Goal: Communication & Community: Connect with others

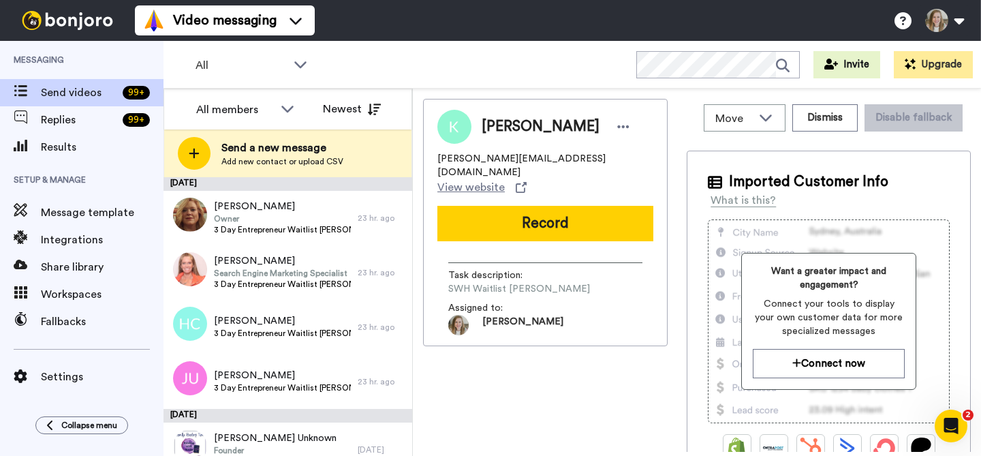
click at [502, 125] on span "Kristy" at bounding box center [541, 127] width 118 height 20
click at [617, 127] on icon at bounding box center [623, 127] width 12 height 14
click at [596, 120] on div "Kristy" at bounding box center [545, 127] width 216 height 34
click at [300, 63] on icon at bounding box center [300, 64] width 16 height 14
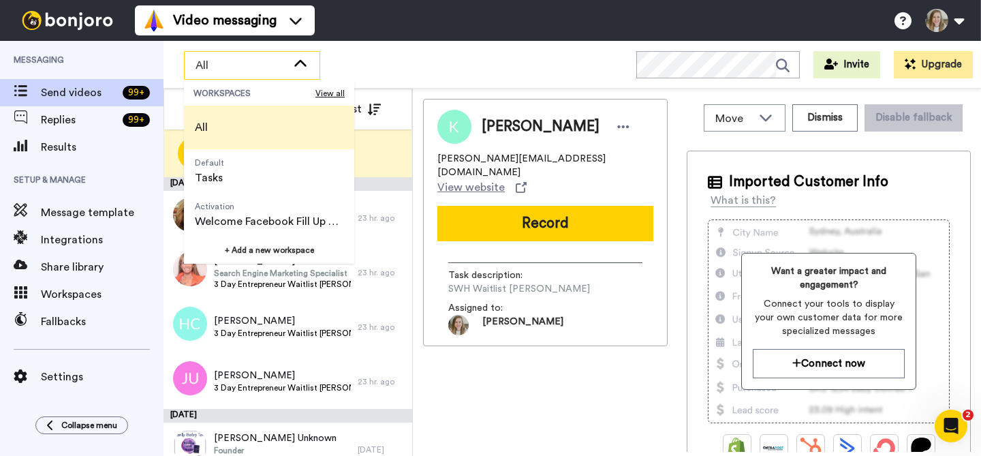
click at [301, 61] on icon at bounding box center [300, 62] width 12 height 7
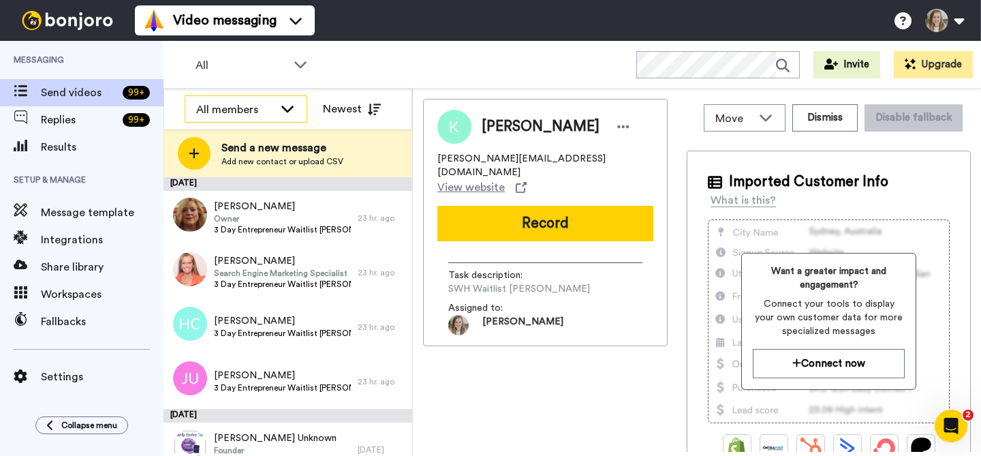
click at [283, 110] on icon at bounding box center [287, 109] width 16 height 14
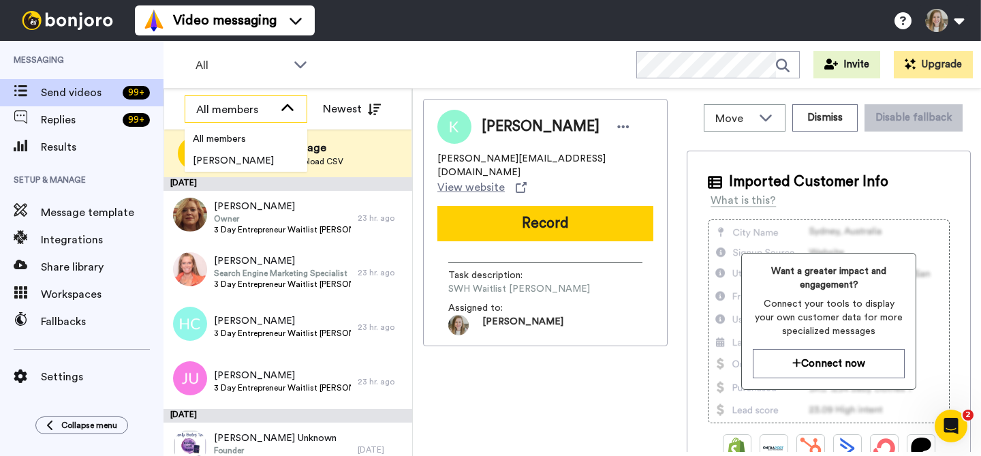
click at [284, 110] on icon at bounding box center [287, 109] width 16 height 14
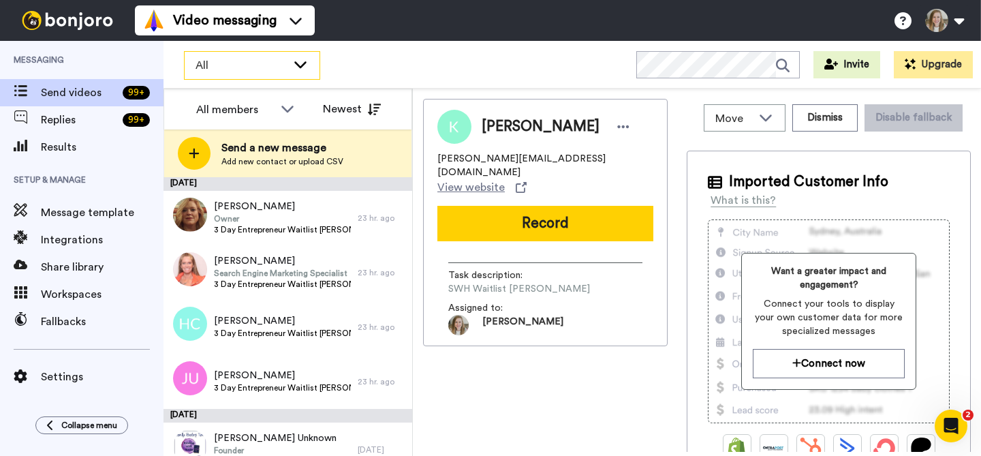
click at [294, 72] on div "All" at bounding box center [252, 65] width 135 height 27
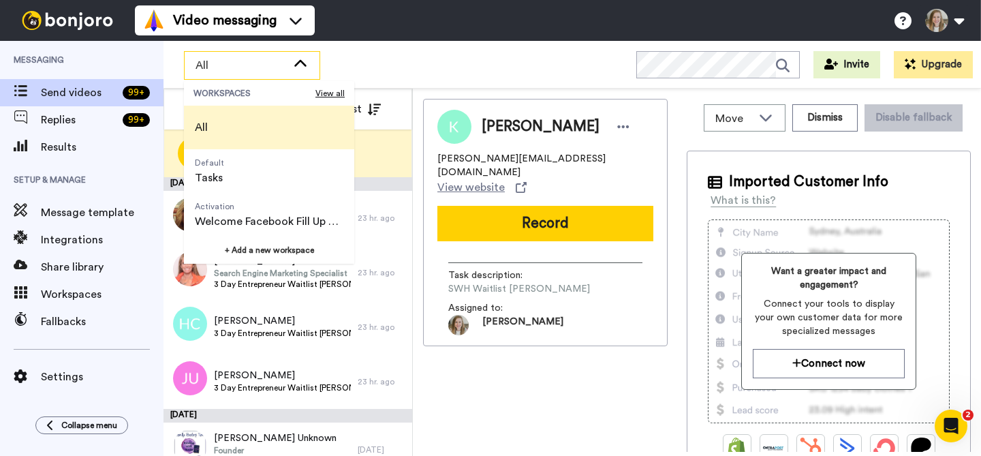
click at [294, 74] on div "All" at bounding box center [252, 65] width 135 height 27
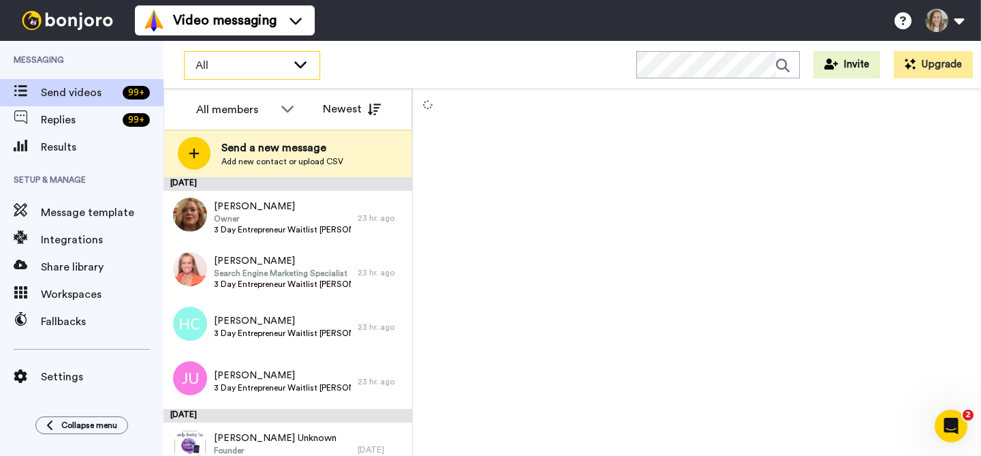
click at [273, 59] on span "All" at bounding box center [241, 65] width 91 height 16
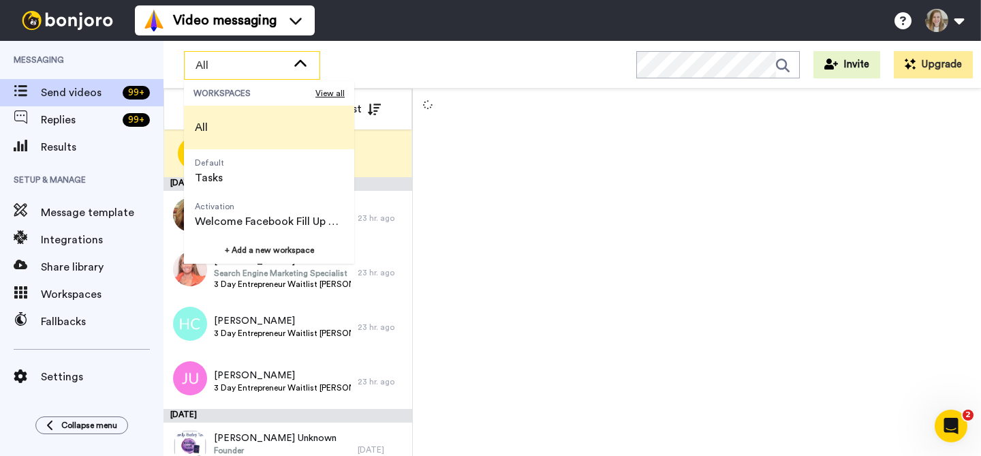
click at [301, 67] on icon at bounding box center [300, 64] width 16 height 14
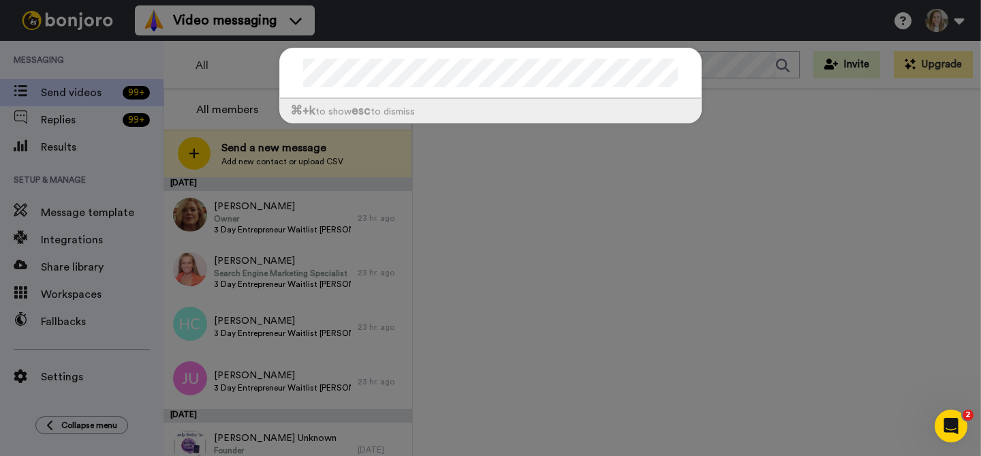
click at [669, 199] on div "⌘ +k to show esc to dismiss" at bounding box center [490, 228] width 981 height 456
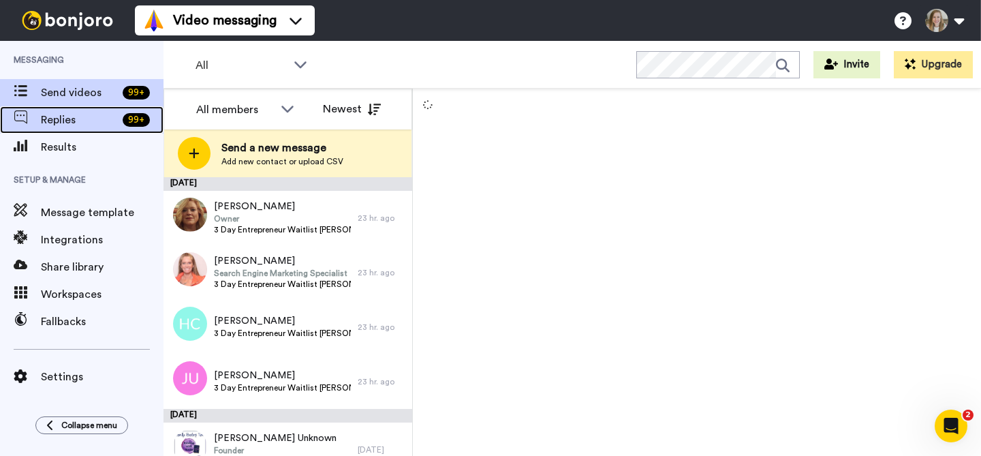
click at [82, 120] on span "Replies" at bounding box center [79, 120] width 76 height 16
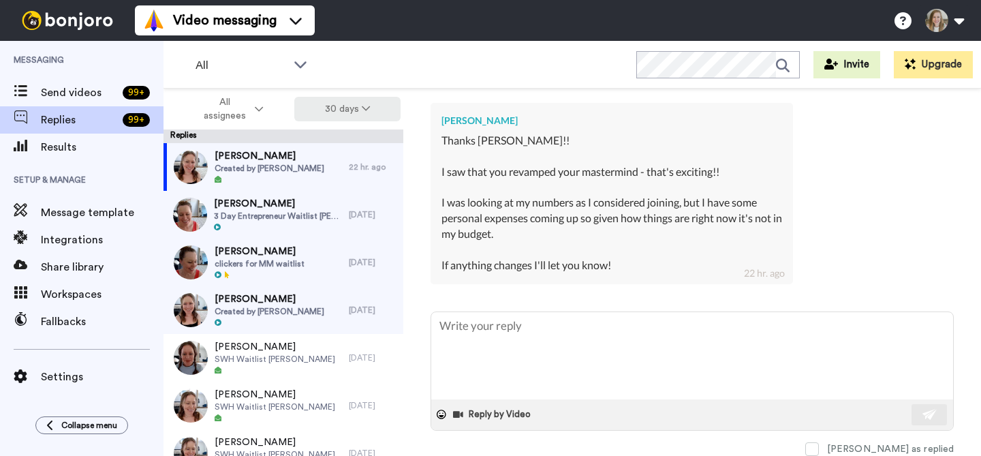
click at [369, 114] on button "30 days" at bounding box center [347, 109] width 107 height 25
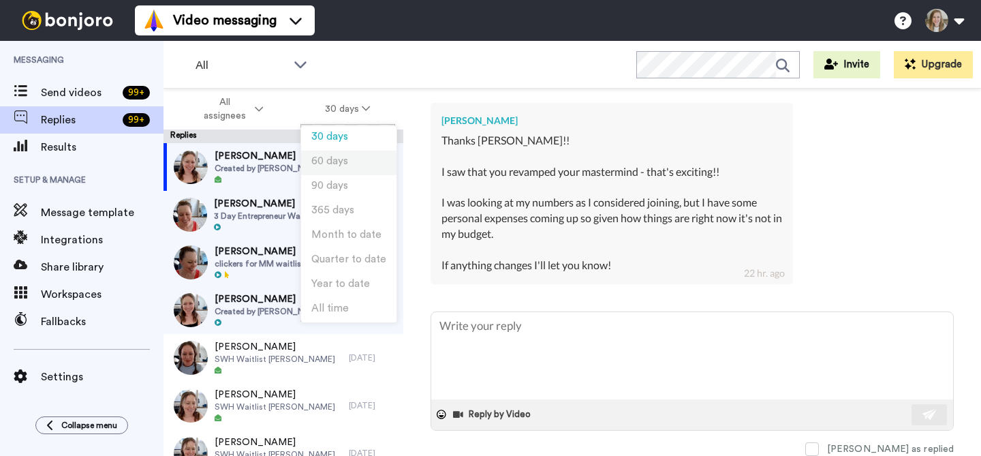
click at [365, 154] on li "60 days" at bounding box center [348, 163] width 95 height 25
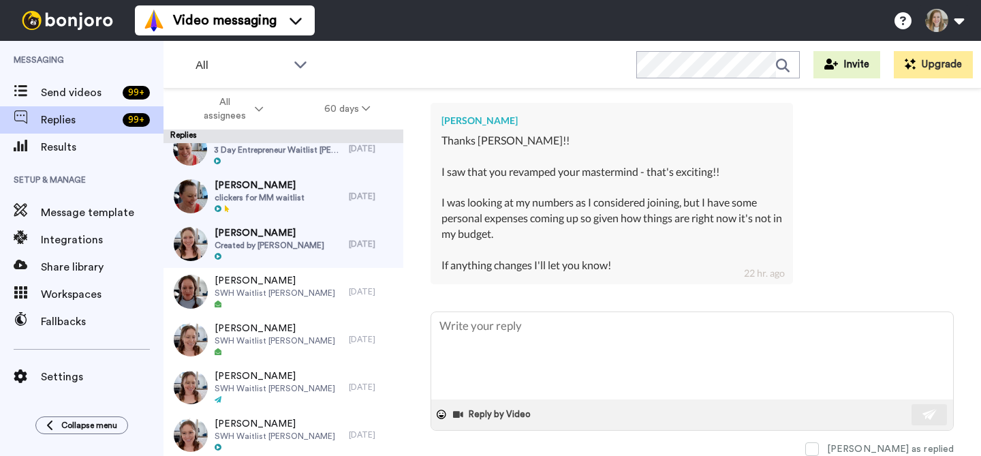
scroll to position [166, 0]
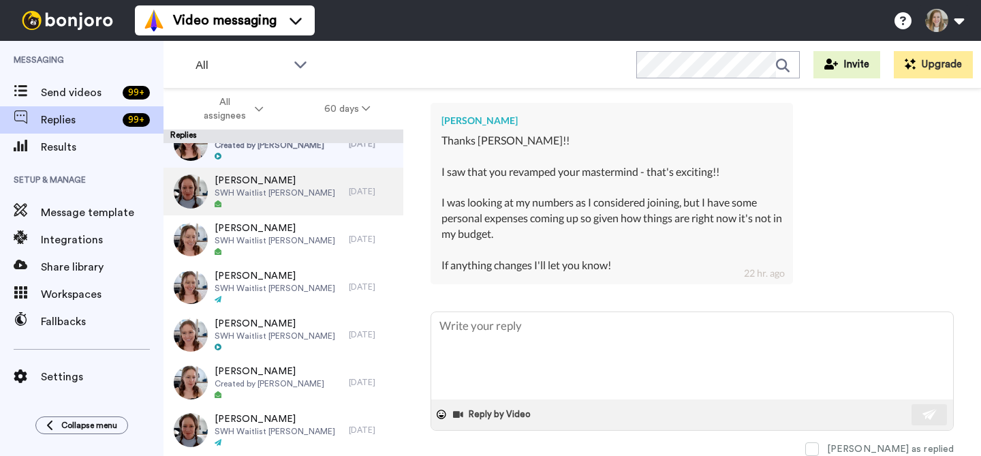
type textarea "x"
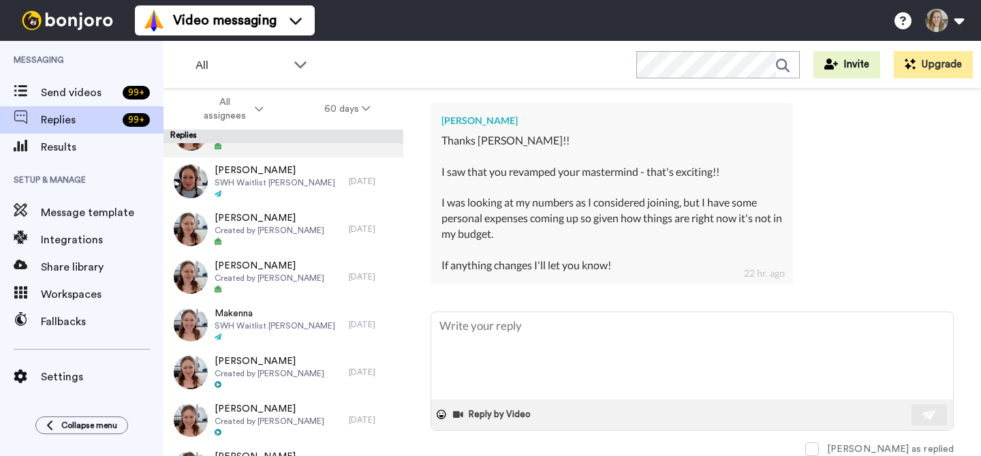
scroll to position [490, 0]
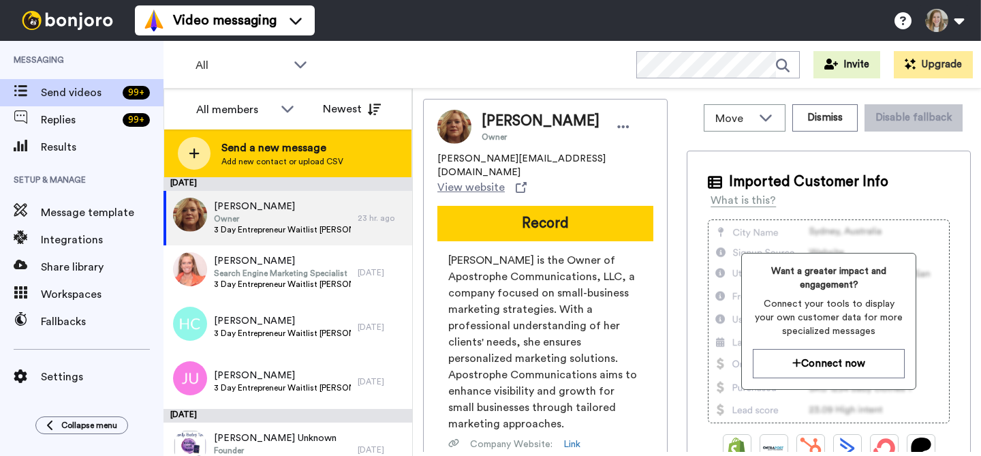
click at [363, 155] on div "Send a new message Add new contact or upload CSV" at bounding box center [287, 153] width 247 height 48
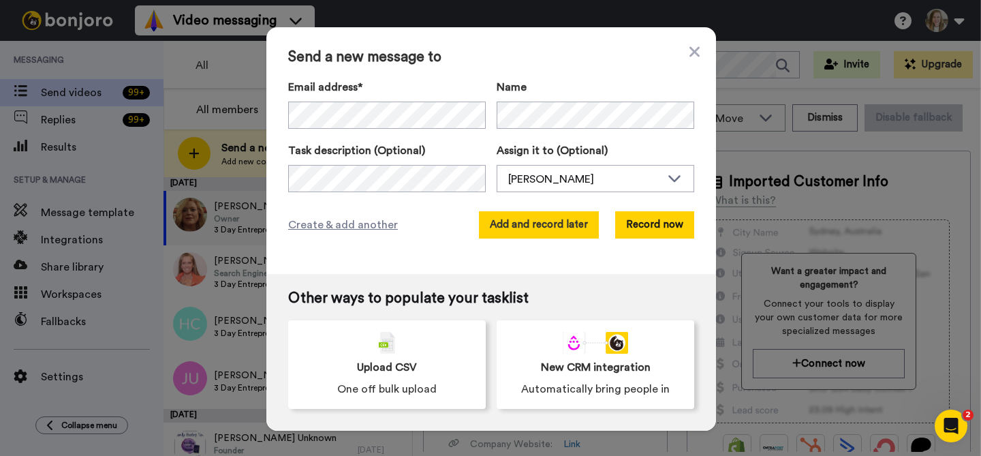
click at [543, 217] on button "Add and record later" at bounding box center [539, 224] width 120 height 27
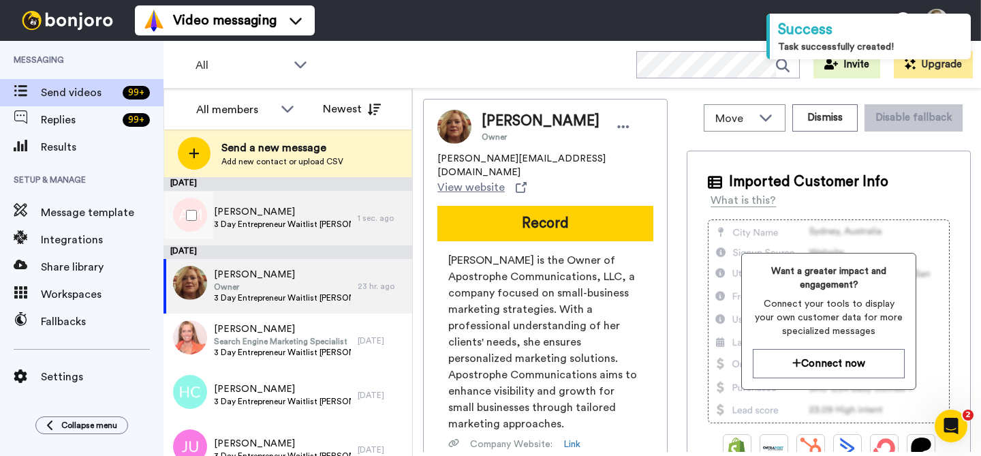
click at [246, 209] on span "[PERSON_NAME]" at bounding box center [282, 212] width 137 height 14
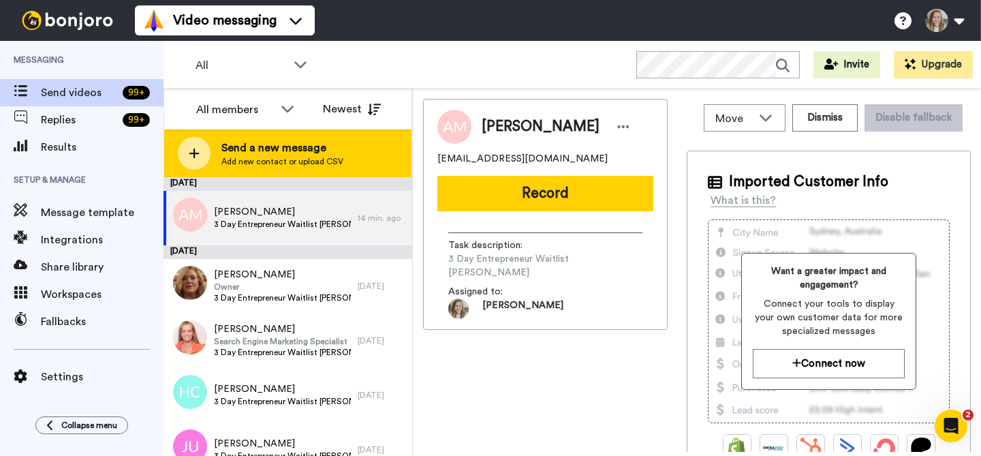
click at [298, 145] on span "Send a new message" at bounding box center [282, 148] width 122 height 16
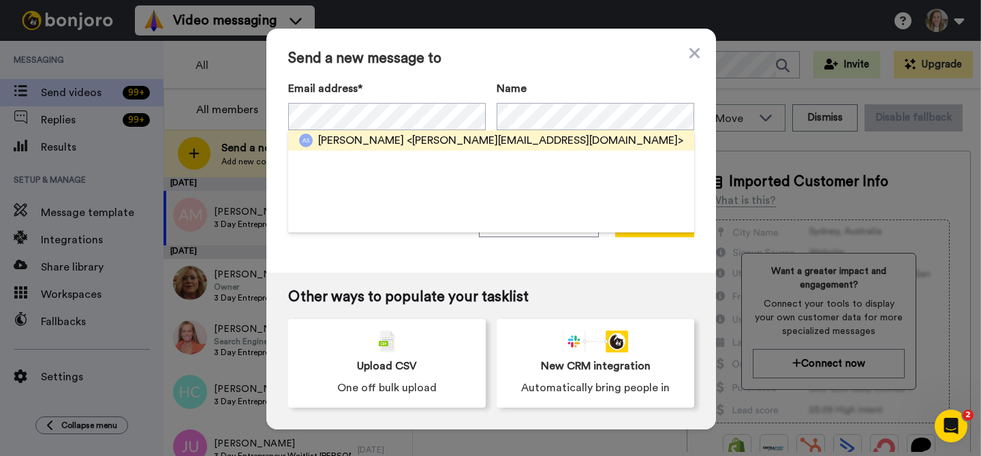
click at [423, 137] on span "<[PERSON_NAME][EMAIL_ADDRESS][DOMAIN_NAME]>" at bounding box center [545, 140] width 277 height 16
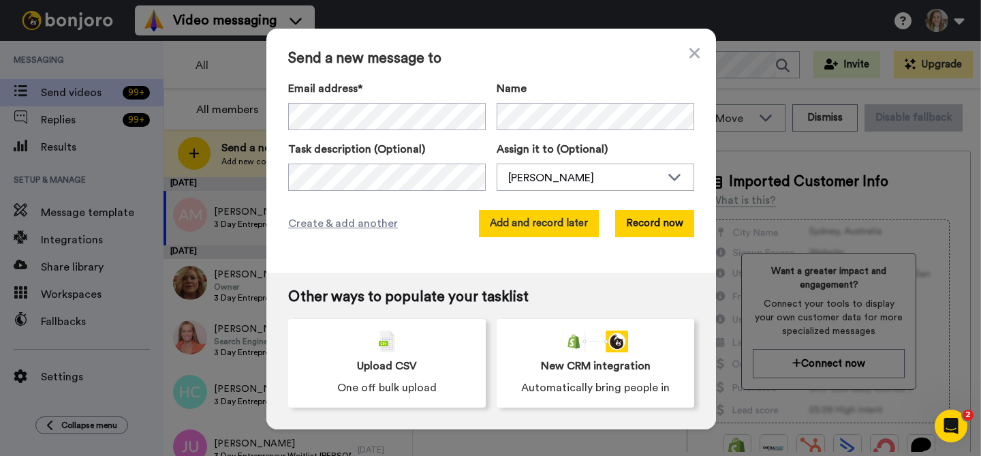
click at [499, 219] on button "Add and record later" at bounding box center [539, 223] width 120 height 27
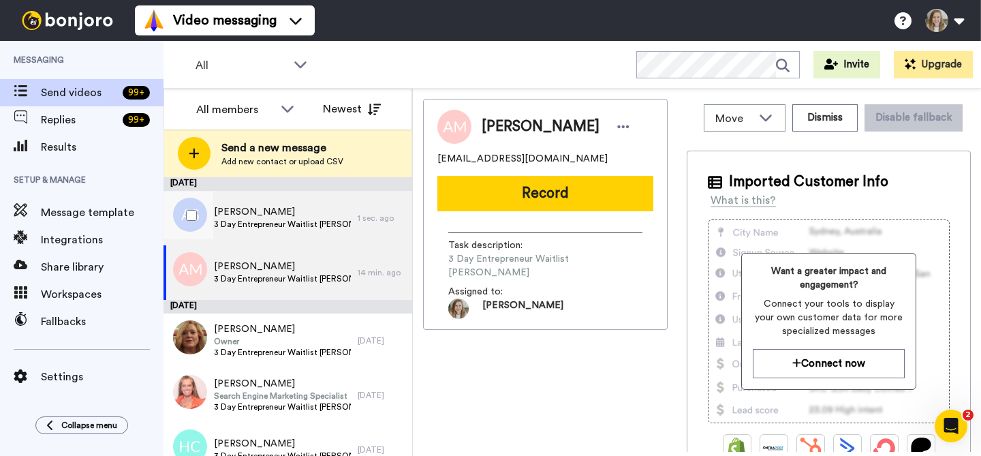
click at [292, 209] on span "[PERSON_NAME]" at bounding box center [282, 212] width 137 height 14
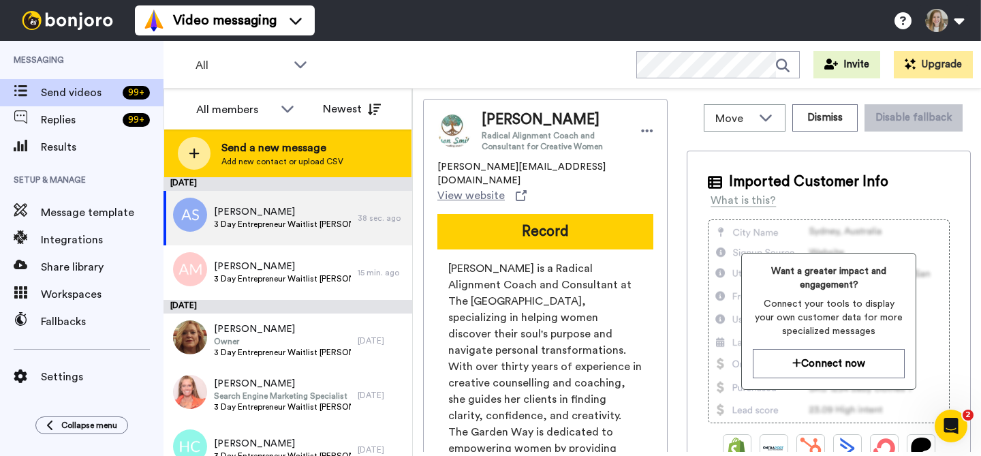
click at [301, 146] on span "Send a new message" at bounding box center [282, 148] width 122 height 16
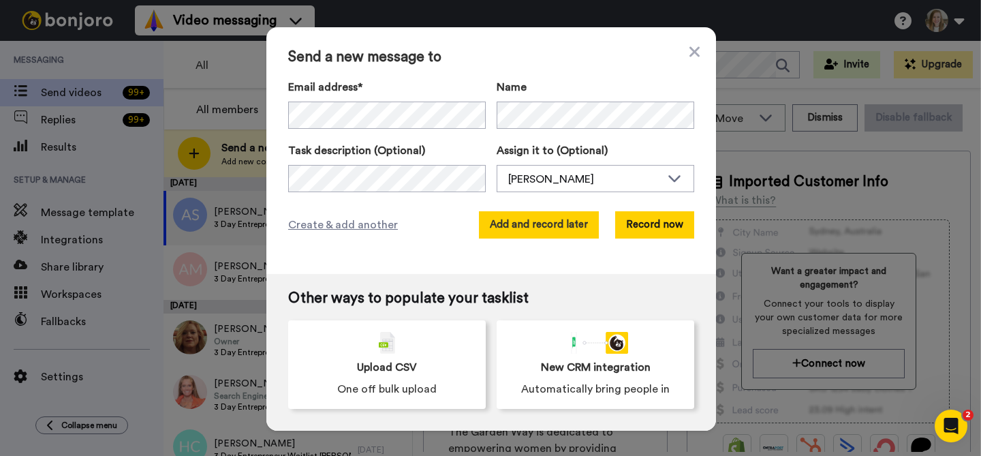
click at [525, 230] on button "Add and record later" at bounding box center [539, 224] width 120 height 27
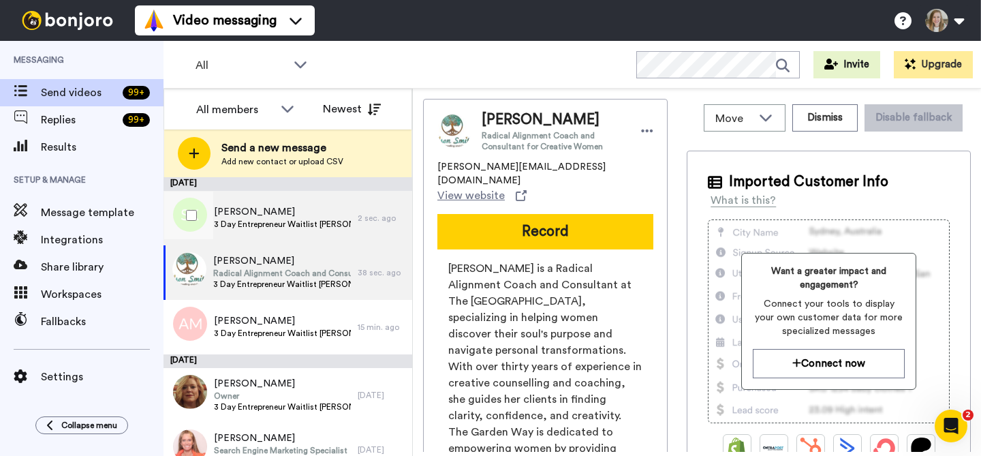
click at [307, 208] on span "[PERSON_NAME]" at bounding box center [282, 212] width 137 height 14
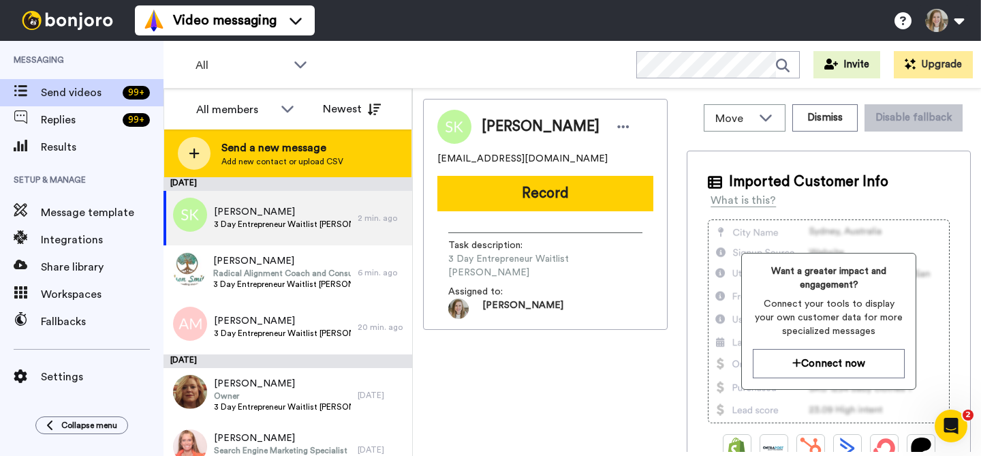
click at [319, 149] on span "Send a new message" at bounding box center [282, 148] width 122 height 16
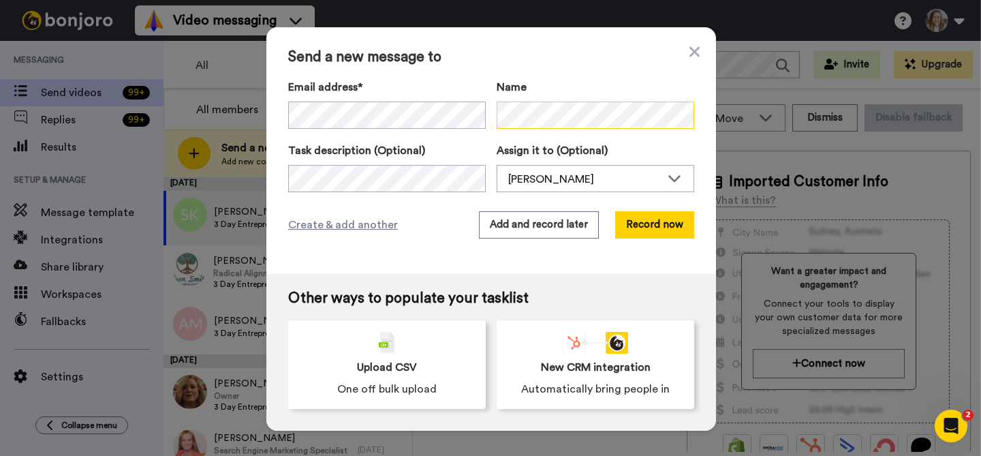
click at [504, 97] on div "Name" at bounding box center [596, 105] width 198 height 52
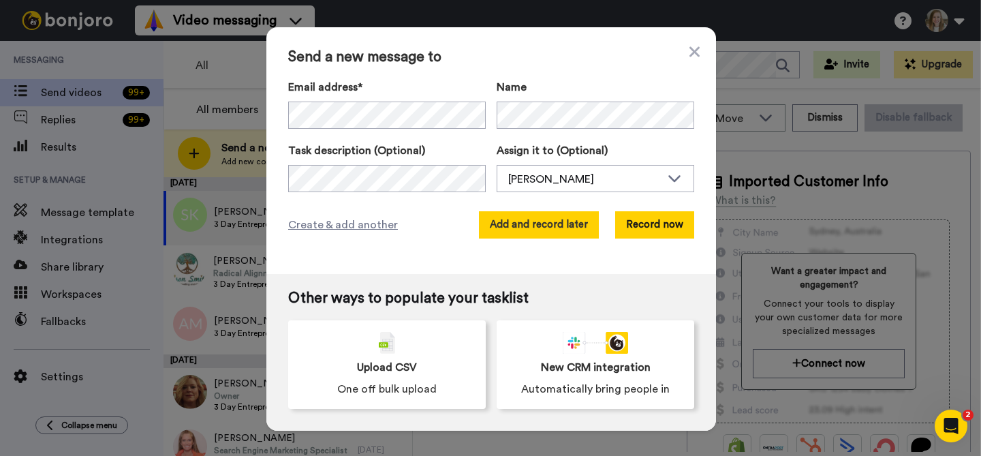
click at [570, 225] on button "Add and record later" at bounding box center [539, 224] width 120 height 27
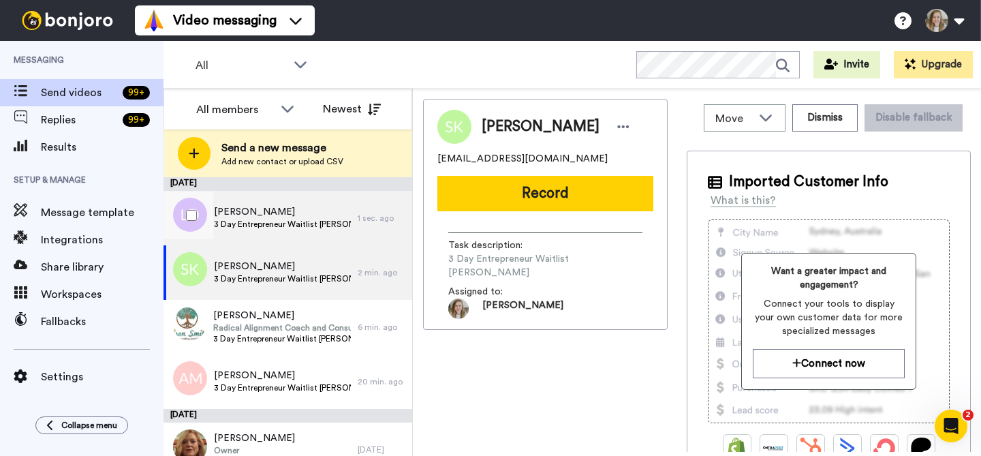
click at [297, 226] on span "3 Day Entrepreneur Waitlist [PERSON_NAME]" at bounding box center [282, 224] width 137 height 11
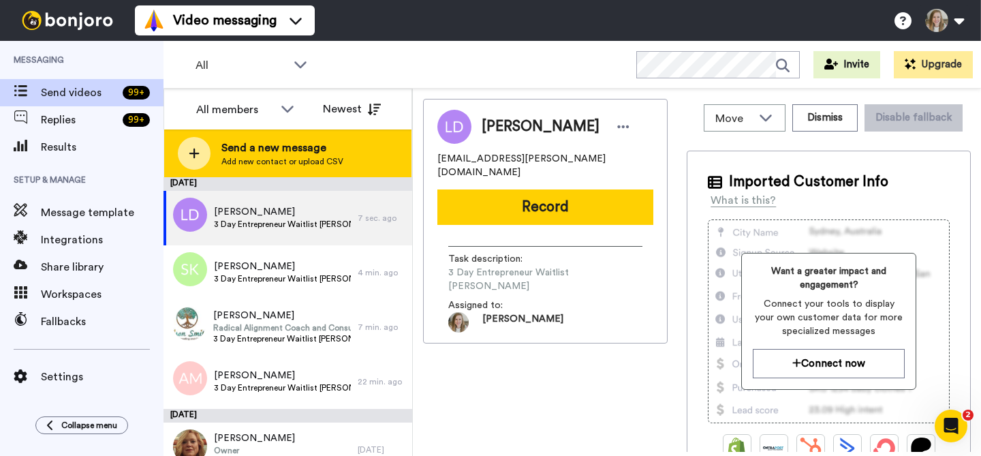
click at [265, 164] on span "Add new contact or upload CSV" at bounding box center [282, 161] width 122 height 11
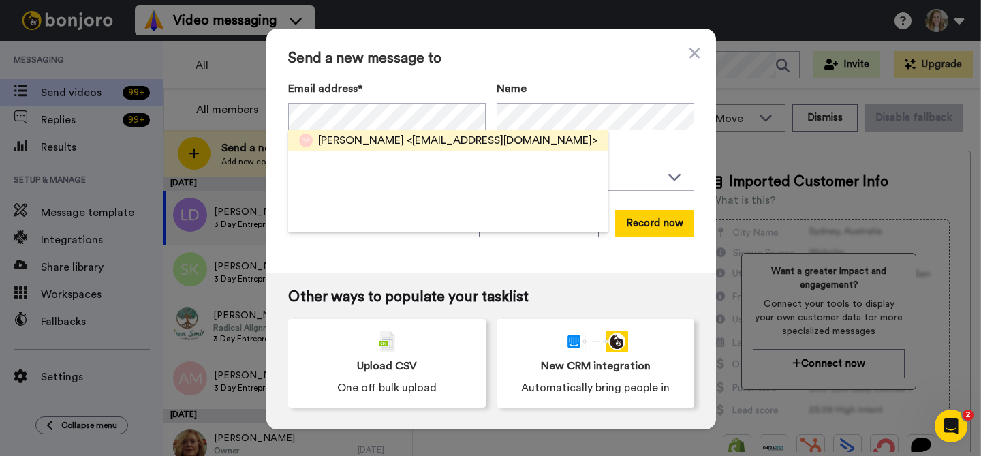
click at [369, 133] on span "[PERSON_NAME]" at bounding box center [361, 140] width 86 height 16
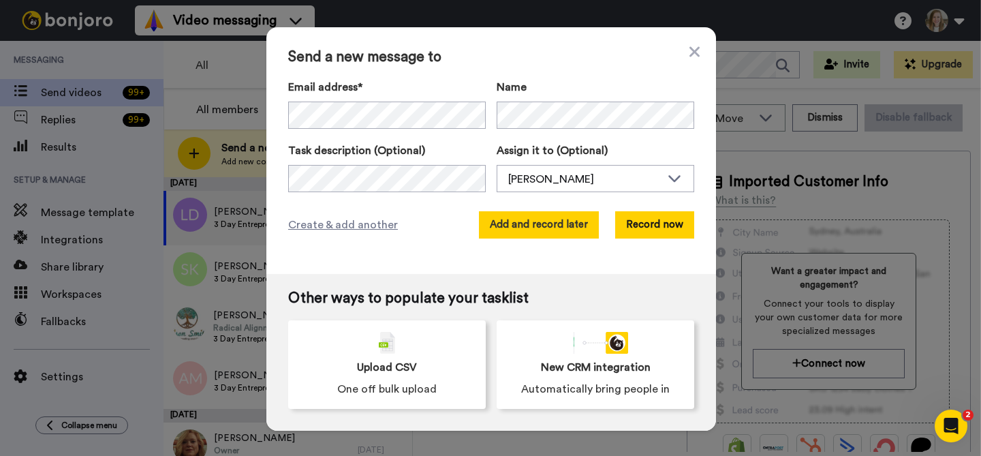
click at [565, 227] on button "Add and record later" at bounding box center [539, 224] width 120 height 27
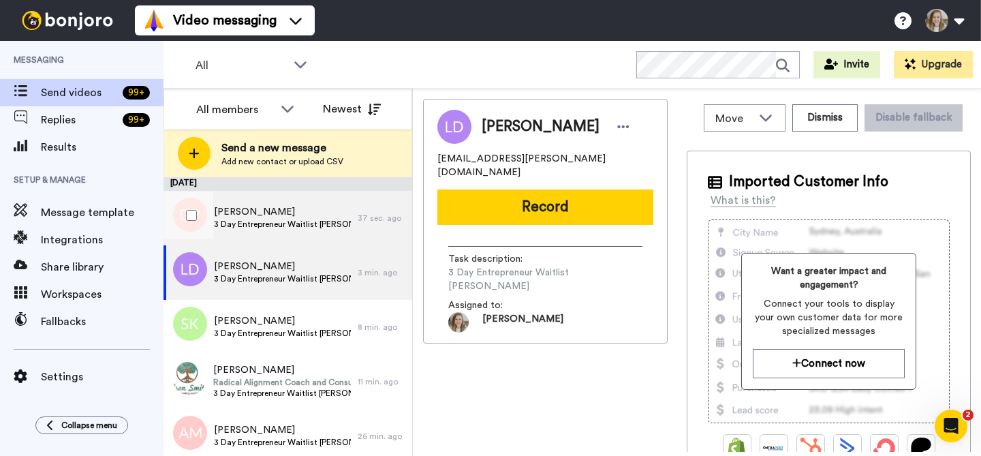
click at [322, 213] on span "[PERSON_NAME]" at bounding box center [282, 212] width 137 height 14
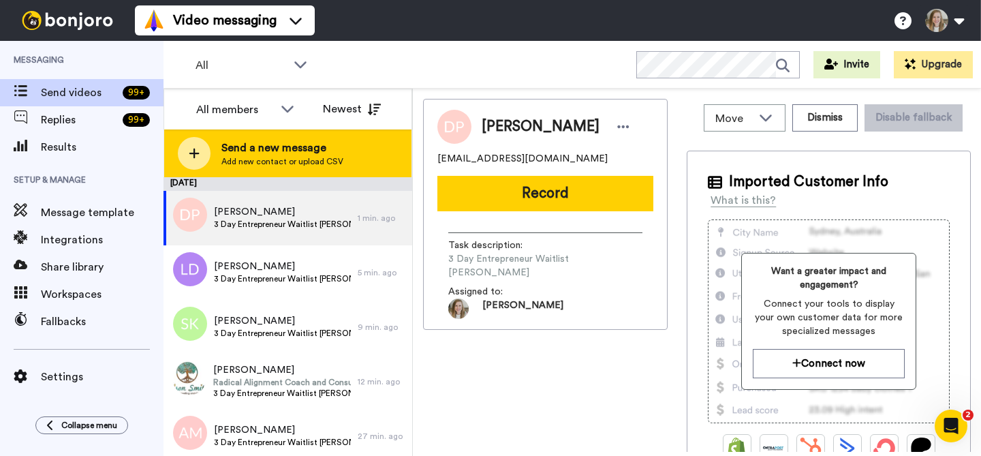
click at [305, 151] on span "Send a new message" at bounding box center [282, 148] width 122 height 16
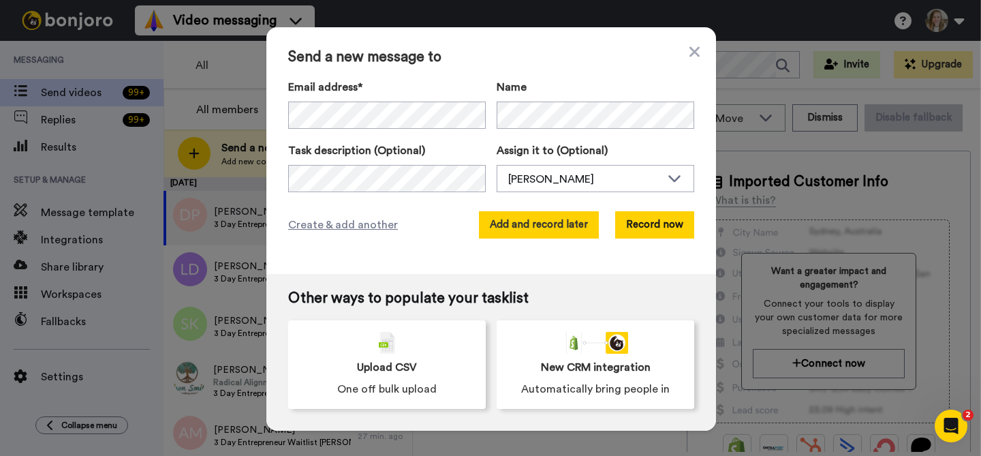
click at [572, 227] on button "Add and record later" at bounding box center [539, 224] width 120 height 27
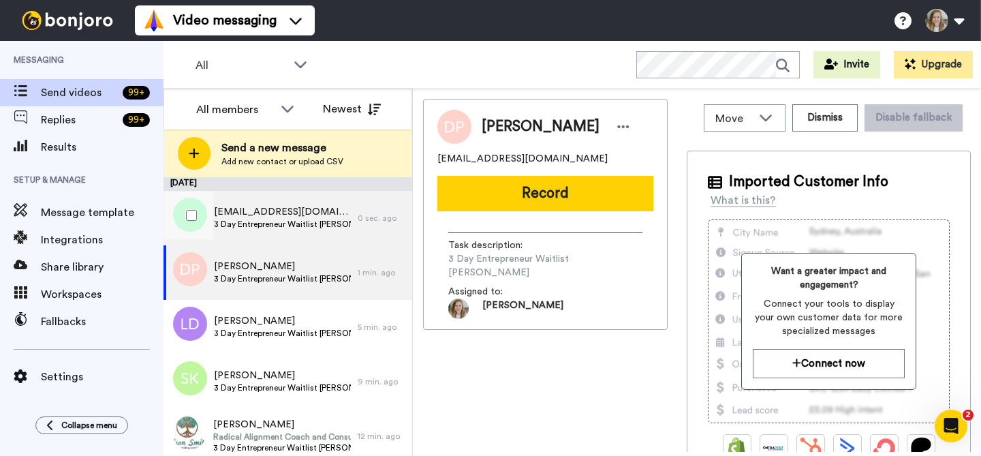
click at [296, 227] on span "3 Day Entrepreneur Waitlist [PERSON_NAME]" at bounding box center [282, 224] width 137 height 11
